Goal: Find specific page/section: Find specific page/section

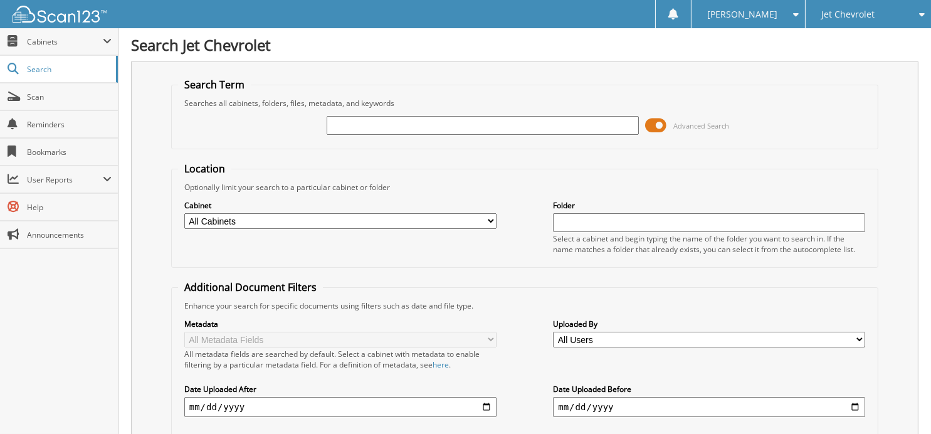
click at [433, 128] on input "text" at bounding box center [483, 125] width 312 height 19
type input "42119"
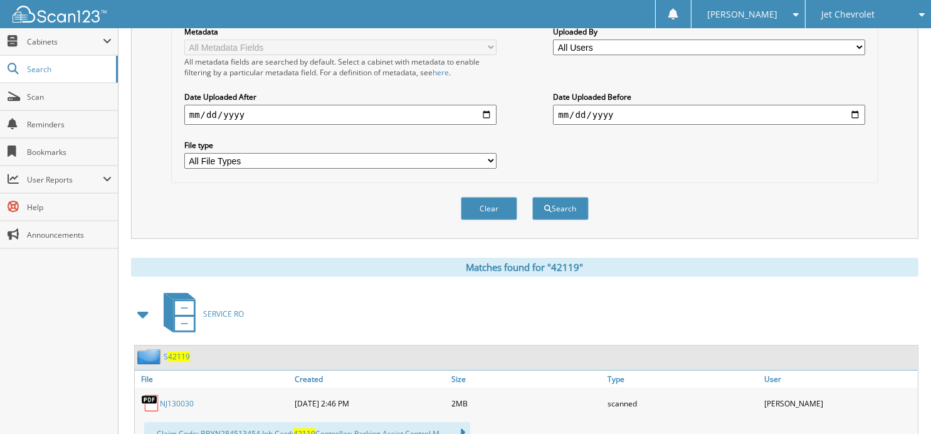
scroll to position [397, 0]
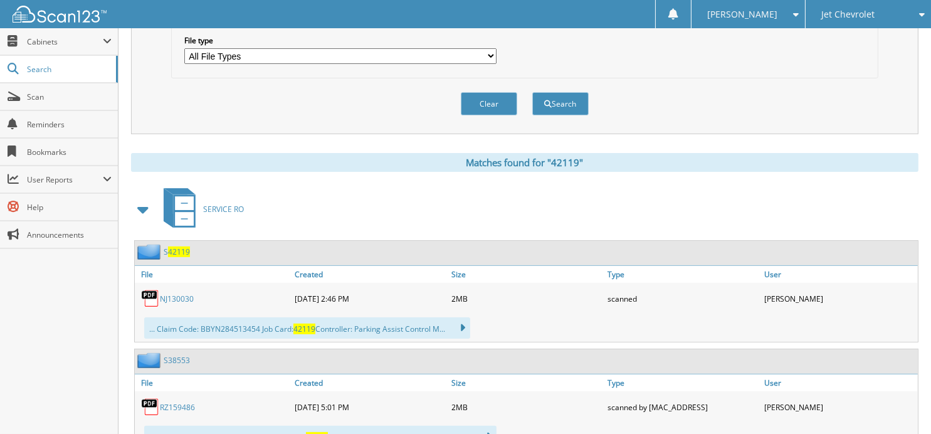
click at [179, 246] on span "42119" at bounding box center [179, 251] width 22 height 11
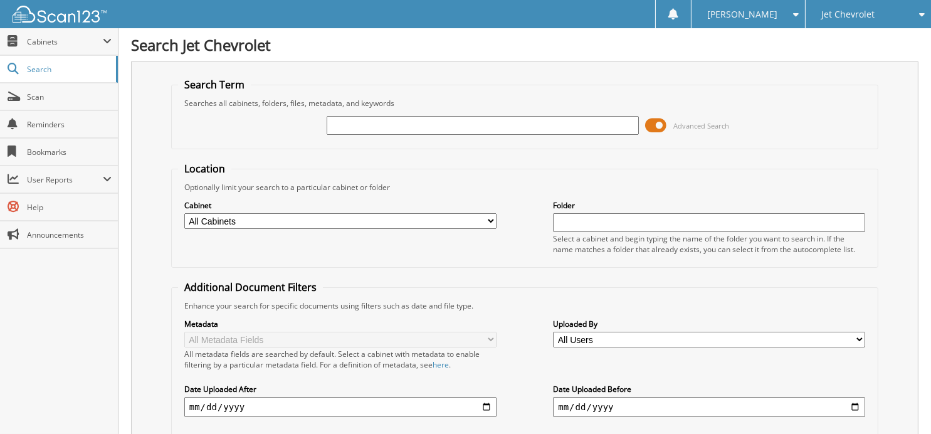
click at [460, 121] on input "text" at bounding box center [483, 125] width 312 height 19
type input "43801"
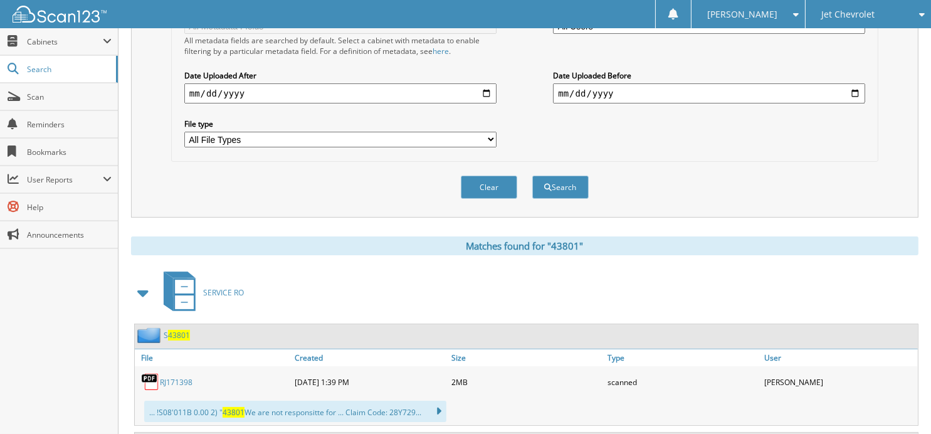
scroll to position [439, 0]
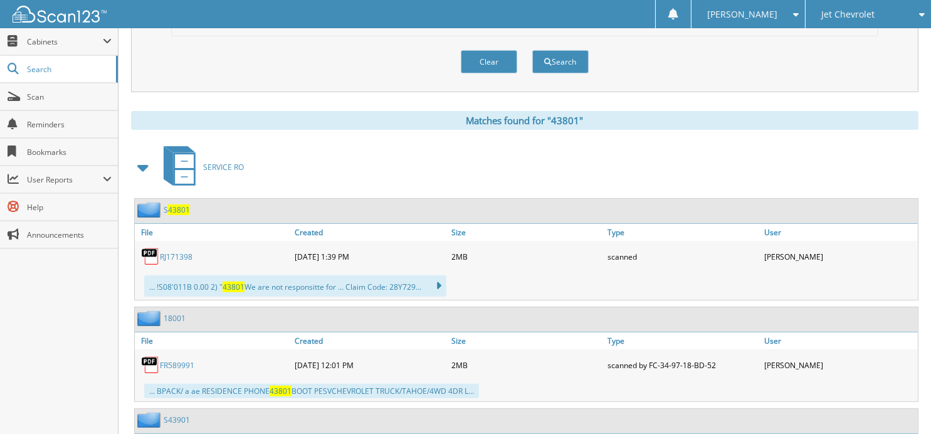
click at [170, 204] on span "43801" at bounding box center [179, 209] width 22 height 11
